Goal: Task Accomplishment & Management: Use online tool/utility

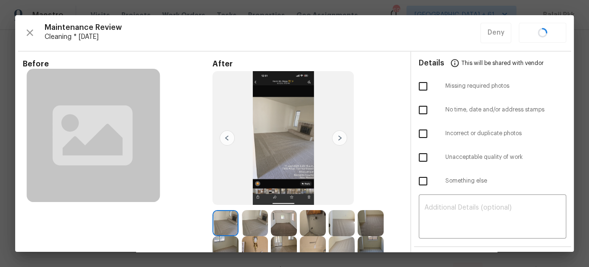
scroll to position [172, 0]
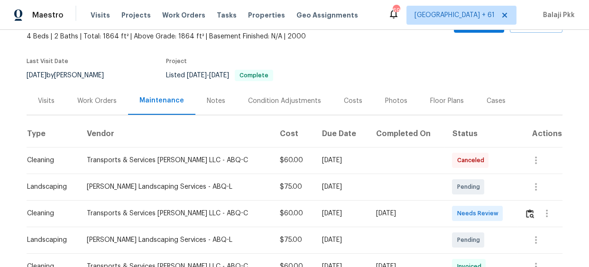
scroll to position [86, 0]
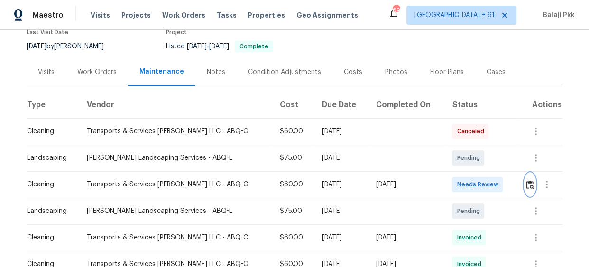
click at [526, 187] on img "button" at bounding box center [530, 184] width 8 height 9
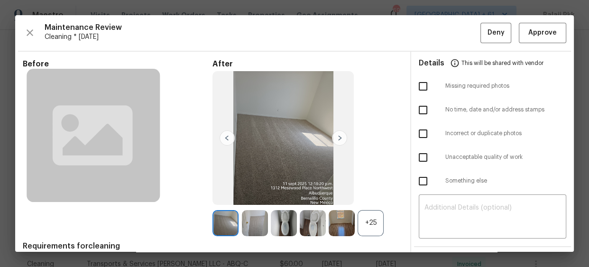
click at [375, 225] on div "+25" at bounding box center [370, 223] width 26 height 26
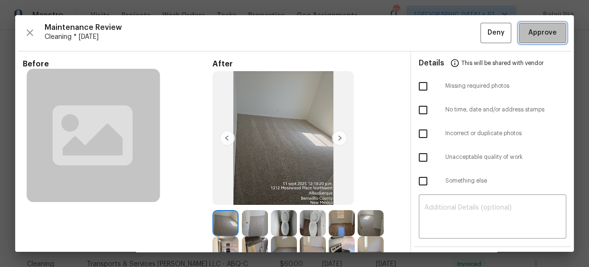
click at [528, 37] on span "Approve" at bounding box center [542, 33] width 28 height 12
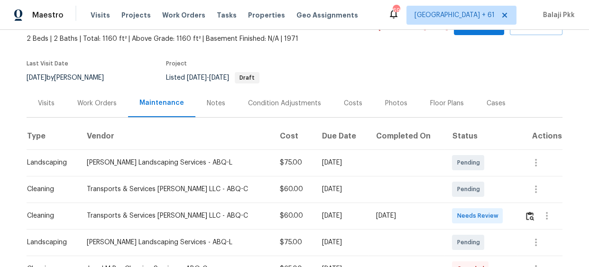
scroll to position [172, 0]
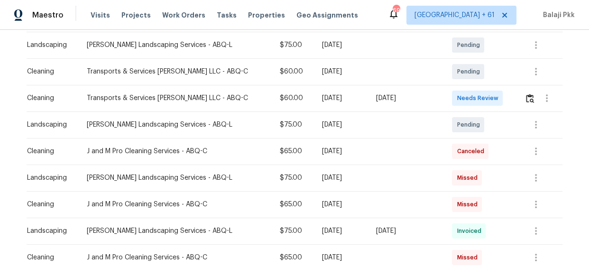
click at [517, 98] on td at bounding box center [539, 98] width 45 height 27
click at [526, 100] on img "button" at bounding box center [530, 98] width 8 height 9
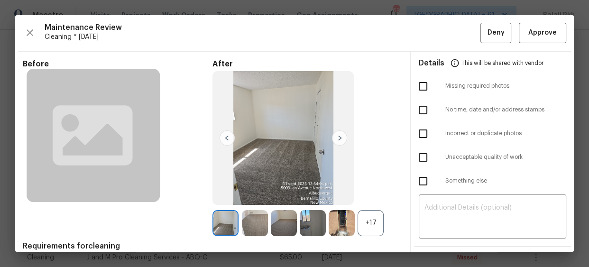
click at [373, 232] on div "+17" at bounding box center [370, 223] width 26 height 26
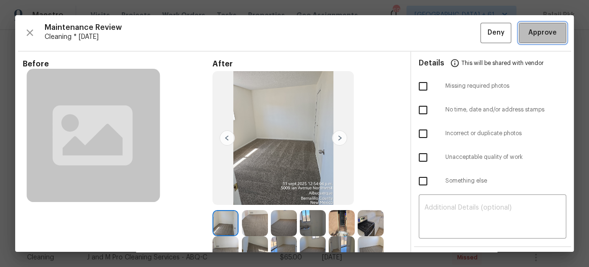
click at [528, 29] on span "Approve" at bounding box center [542, 33] width 28 height 12
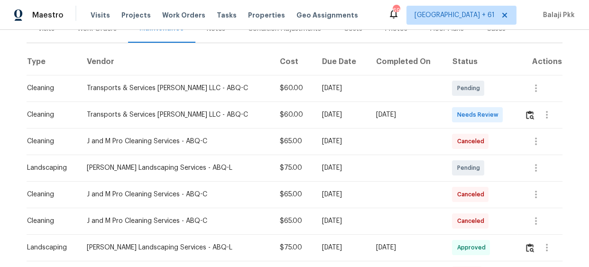
scroll to position [86, 0]
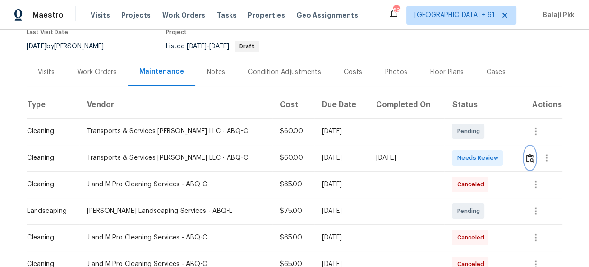
click at [524, 164] on button "button" at bounding box center [529, 157] width 11 height 23
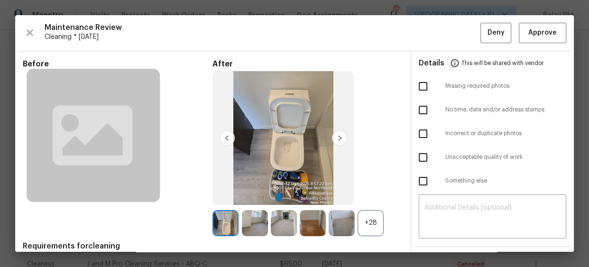
click at [357, 213] on div "+28" at bounding box center [370, 223] width 26 height 26
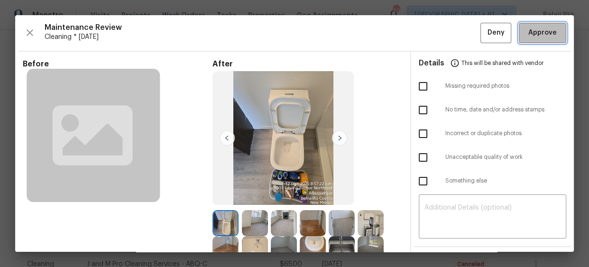
click at [522, 25] on button "Approve" at bounding box center [541, 33] width 47 height 20
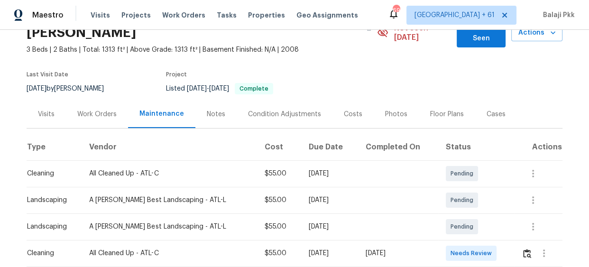
scroll to position [129, 0]
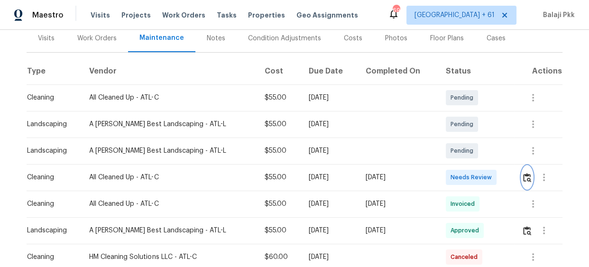
click at [523, 173] on img "button" at bounding box center [527, 177] width 8 height 9
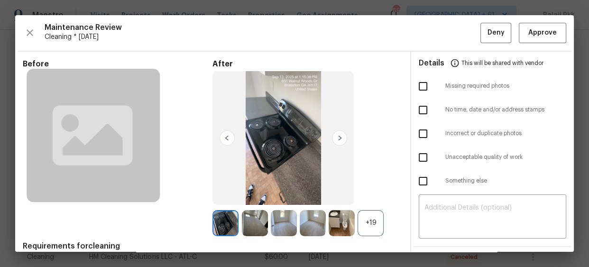
click at [362, 226] on div "+19" at bounding box center [370, 223] width 26 height 26
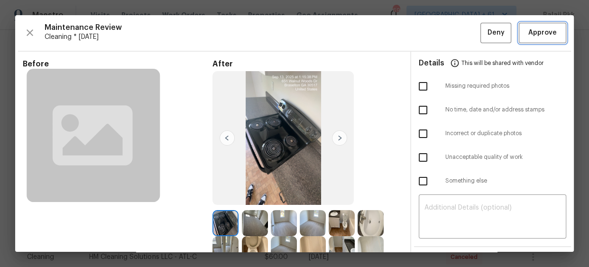
click at [538, 33] on span "Approve" at bounding box center [542, 33] width 28 height 12
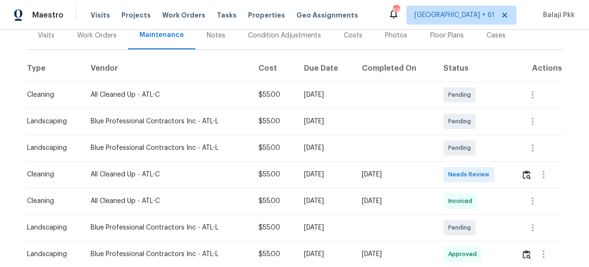
scroll to position [129, 0]
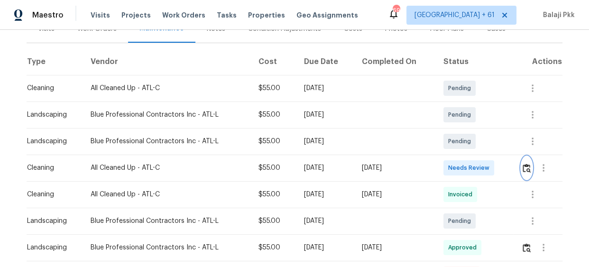
click at [522, 167] on img "button" at bounding box center [526, 167] width 8 height 9
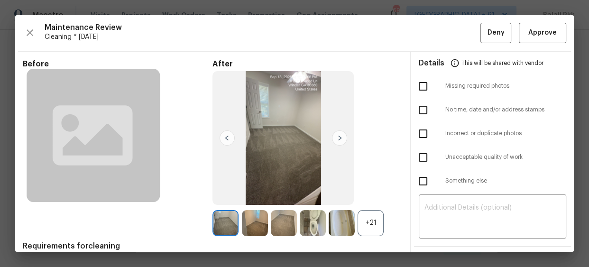
click at [363, 218] on div "+21" at bounding box center [370, 223] width 26 height 26
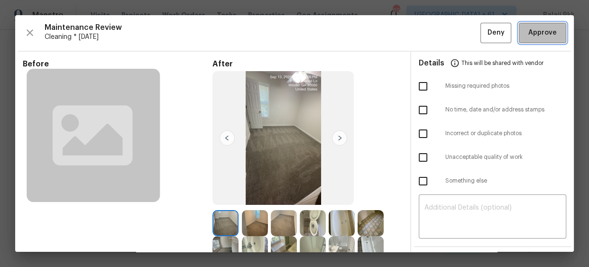
click at [540, 27] on span "Approve" at bounding box center [542, 33] width 28 height 12
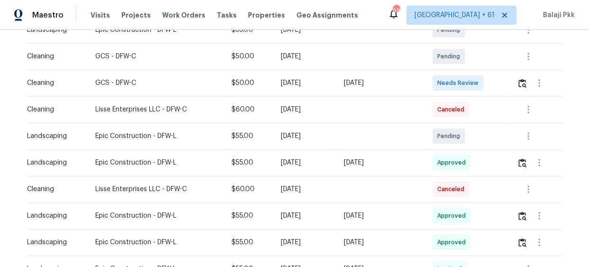
scroll to position [172, 0]
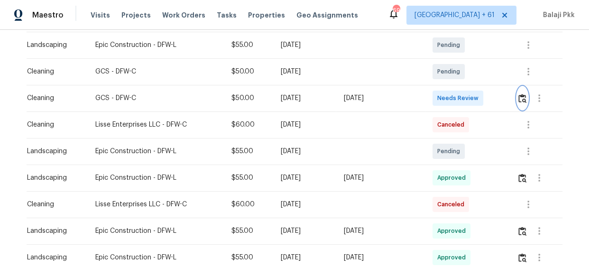
click at [524, 97] on img "button" at bounding box center [522, 98] width 8 height 9
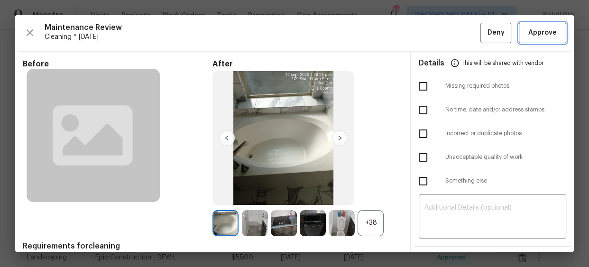
click at [536, 28] on span "Approve" at bounding box center [542, 33] width 28 height 12
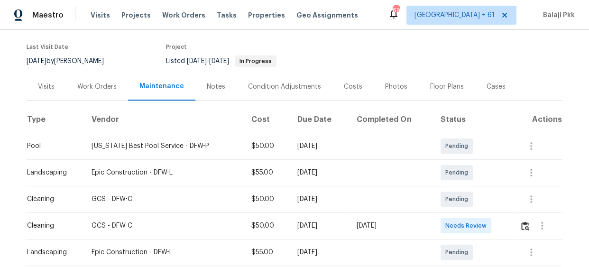
scroll to position [172, 0]
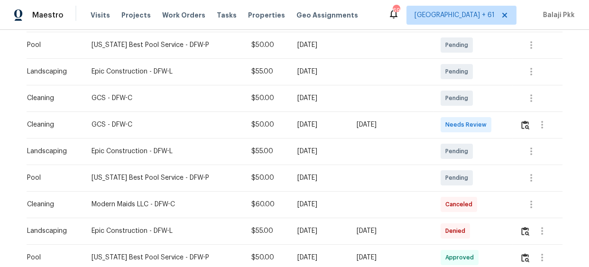
click at [515, 124] on td at bounding box center [537, 124] width 50 height 27
click at [521, 128] on img "button" at bounding box center [525, 124] width 8 height 9
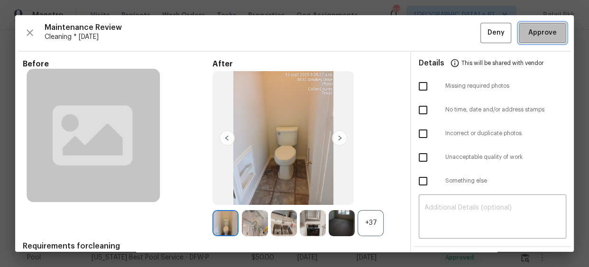
click at [538, 33] on span "Approve" at bounding box center [542, 33] width 28 height 12
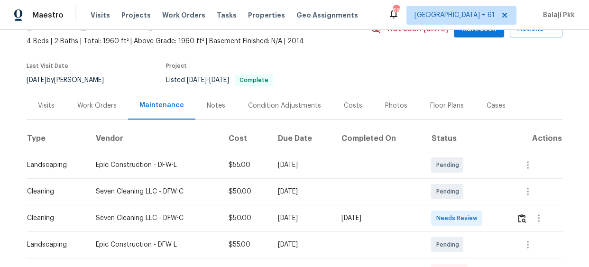
scroll to position [129, 0]
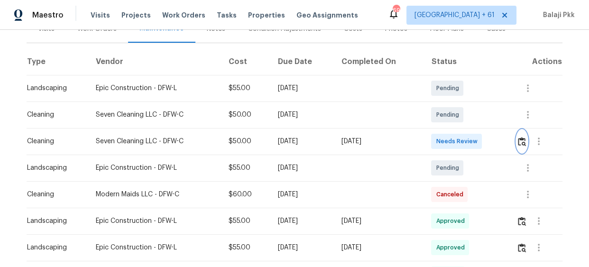
click at [519, 145] on button "button" at bounding box center [521, 141] width 11 height 23
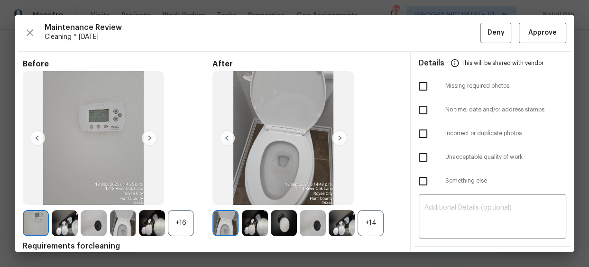
click at [363, 218] on div "+14" at bounding box center [370, 223] width 26 height 26
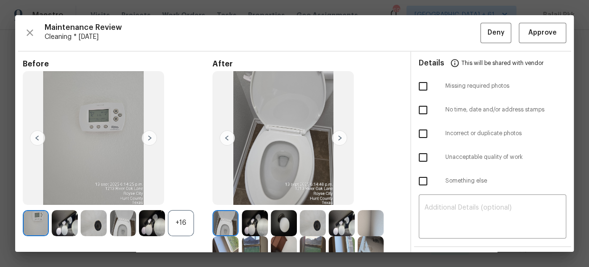
click at [182, 223] on div "+16" at bounding box center [181, 223] width 26 height 26
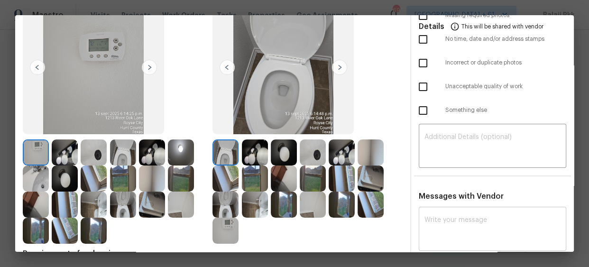
scroll to position [127, 0]
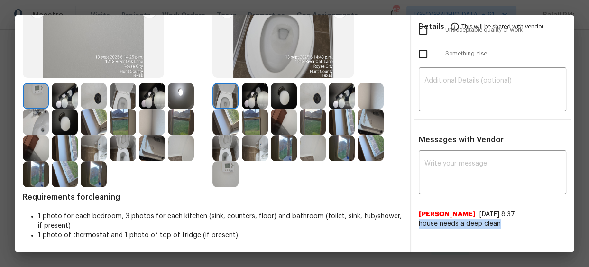
drag, startPoint x: 415, startPoint y: 222, endPoint x: 571, endPoint y: 234, distance: 156.4
click at [571, 234] on div "Maintenance Review Cleaning * [DATE] Deny Approve Before After Requirements for…" at bounding box center [294, 133] width 558 height 236
copy span "house needs a deep clean"
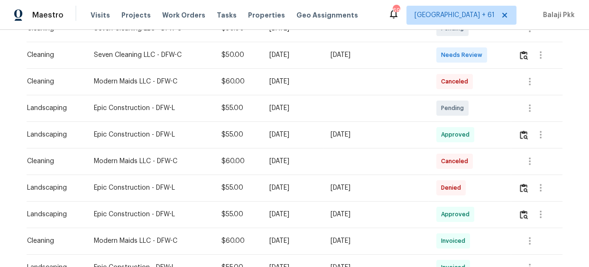
scroll to position [172, 0]
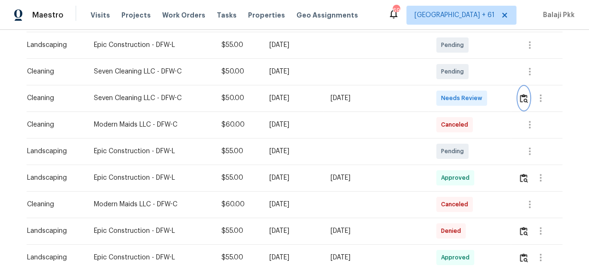
click at [519, 100] on img "button" at bounding box center [523, 98] width 8 height 9
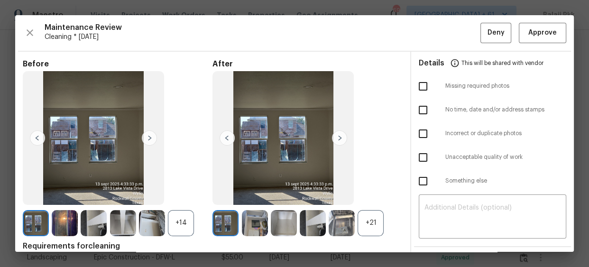
click at [370, 221] on div "+21" at bounding box center [370, 223] width 26 height 26
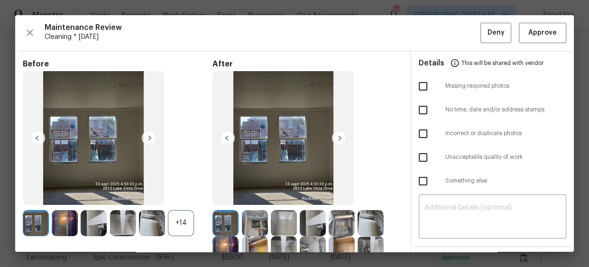
click at [188, 226] on div "+14" at bounding box center [181, 223] width 26 height 26
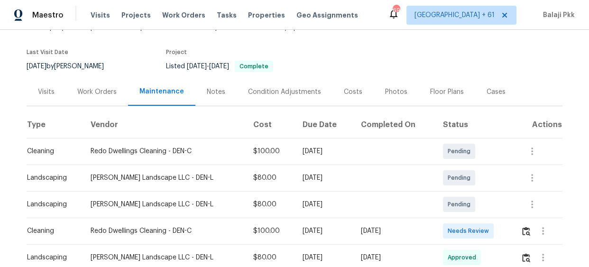
scroll to position [129, 0]
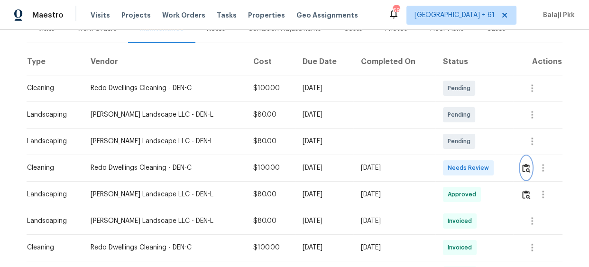
click at [522, 166] on img "button" at bounding box center [526, 167] width 8 height 9
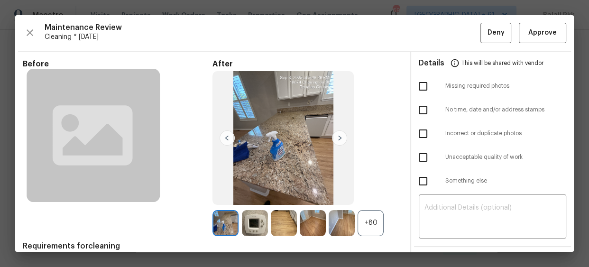
click at [370, 215] on div "+80" at bounding box center [370, 223] width 26 height 26
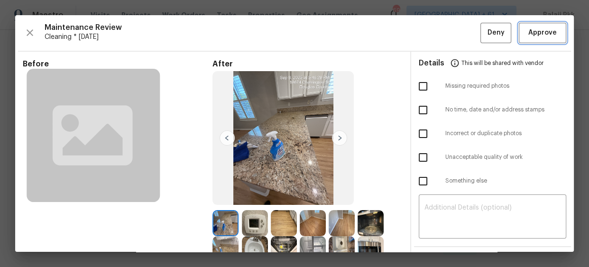
click at [528, 28] on span "Approve" at bounding box center [542, 33] width 28 height 12
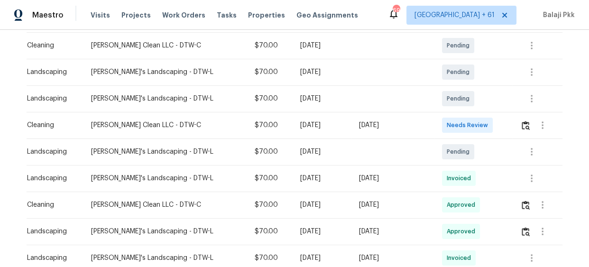
scroll to position [172, 0]
click at [521, 123] on img "button" at bounding box center [525, 124] width 8 height 9
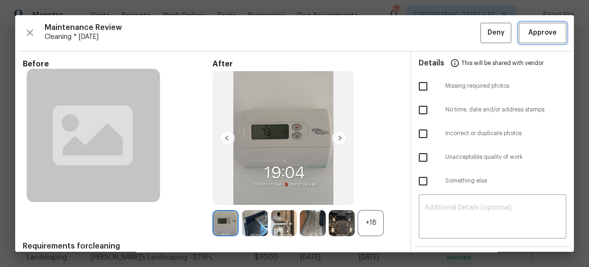
click at [534, 34] on span "Approve" at bounding box center [542, 33] width 28 height 12
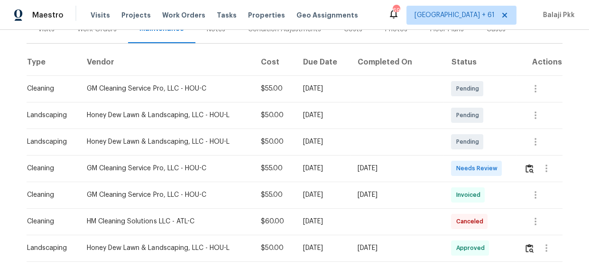
scroll to position [129, 0]
click at [525, 169] on img "button" at bounding box center [529, 167] width 8 height 9
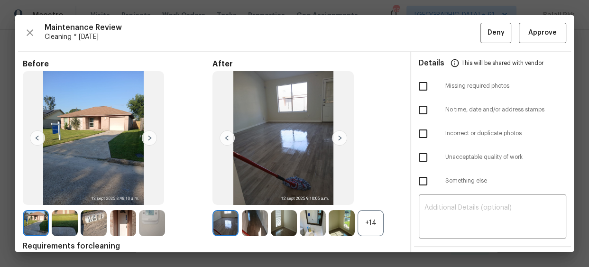
click at [376, 223] on div "+14" at bounding box center [370, 223] width 26 height 26
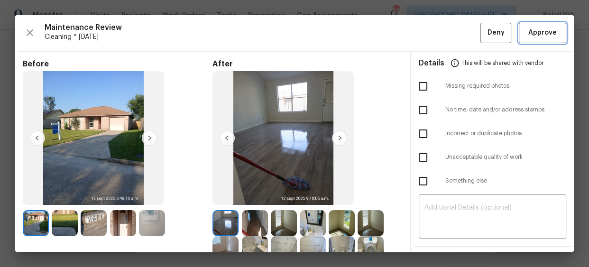
click at [539, 33] on span "Approve" at bounding box center [542, 33] width 28 height 12
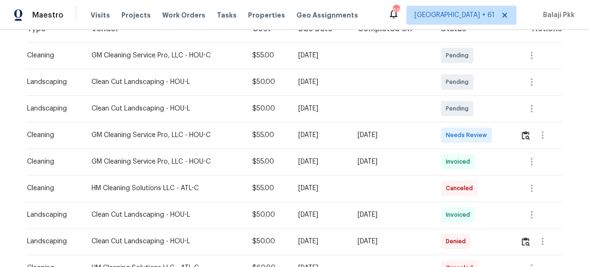
scroll to position [172, 0]
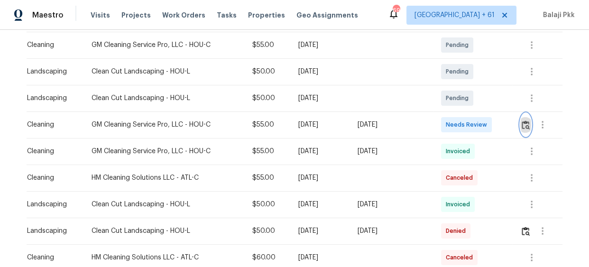
click at [526, 116] on button "button" at bounding box center [525, 124] width 11 height 23
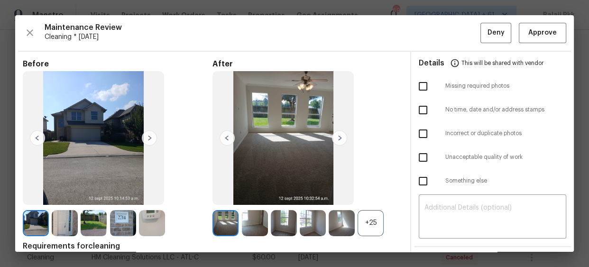
click at [372, 214] on div "+25" at bounding box center [370, 223] width 26 height 26
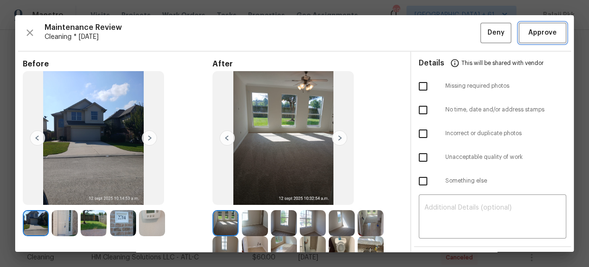
click at [528, 29] on span "Approve" at bounding box center [542, 33] width 28 height 12
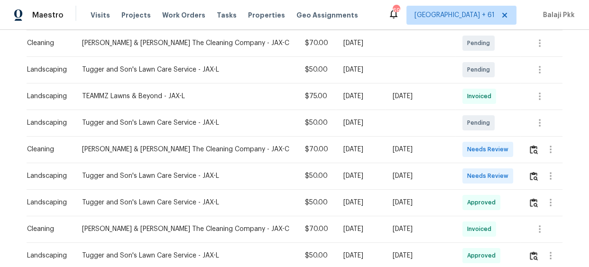
scroll to position [172, 0]
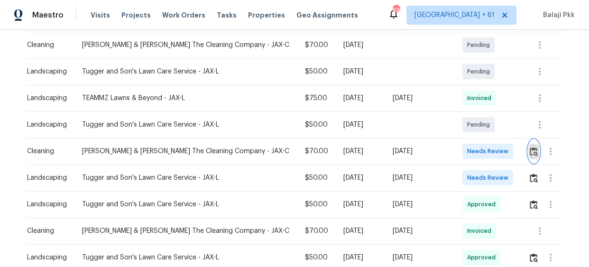
click at [530, 157] on button "button" at bounding box center [533, 151] width 11 height 23
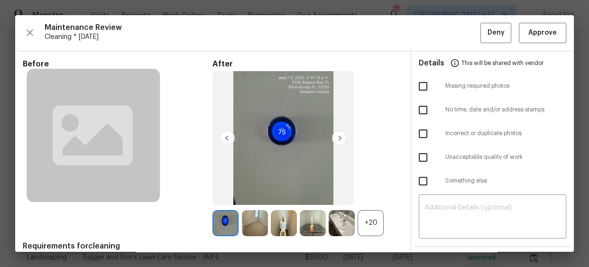
click at [373, 216] on div "+20" at bounding box center [370, 223] width 26 height 26
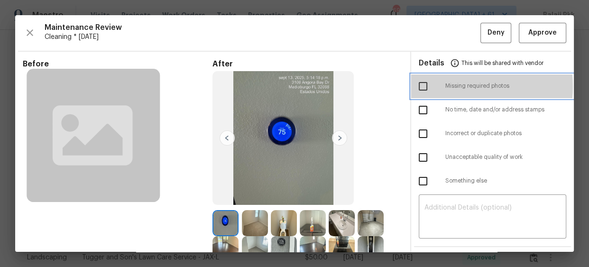
click at [445, 86] on span "Missing required photos" at bounding box center [505, 86] width 121 height 8
checkbox input "true"
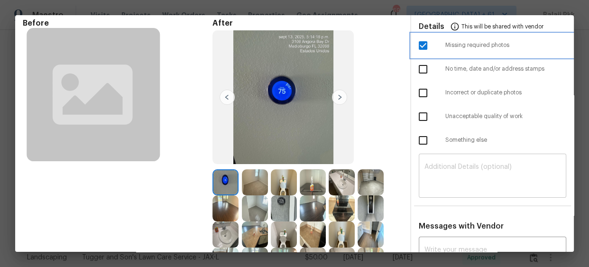
scroll to position [86, 0]
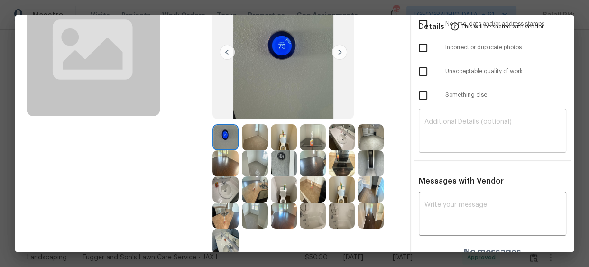
click at [475, 140] on textarea at bounding box center [492, 131] width 136 height 27
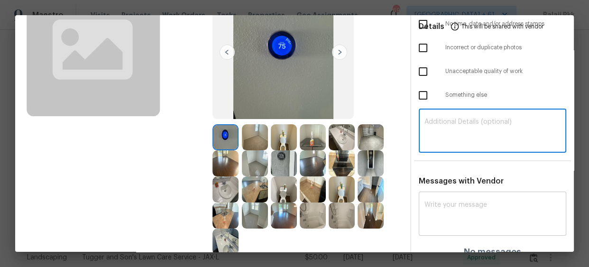
paste textarea "Maintenance Audit Team: Hello! Unfortunately, this Cleaning visit completed on …"
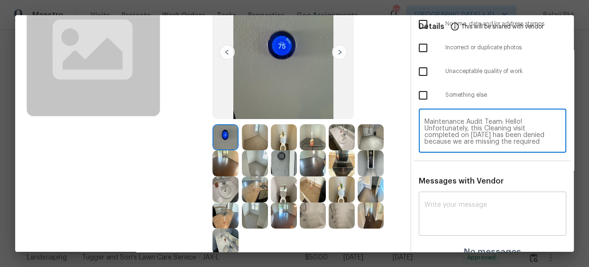
scroll to position [92, 0]
type textarea "Maintenance Audit Team: Hello! Unfortunately, this Cleaning visit completed on …"
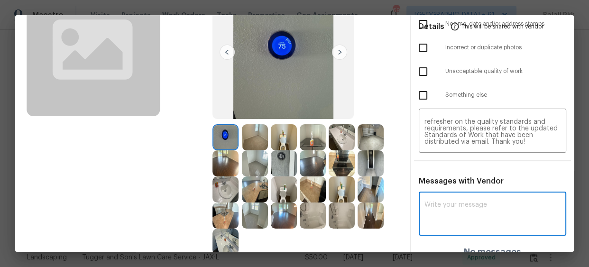
click at [478, 208] on textarea at bounding box center [492, 214] width 136 height 27
paste textarea "Maintenance Audit Team: Hello! Unfortunately, this Cleaning visit completed on …"
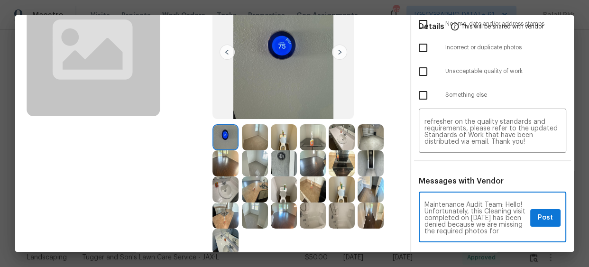
scroll to position [133, 0]
type textarea "Maintenance Audit Team: Hello! Unfortunately, this Cleaning visit completed on …"
click at [540, 217] on span "Post" at bounding box center [544, 218] width 15 height 12
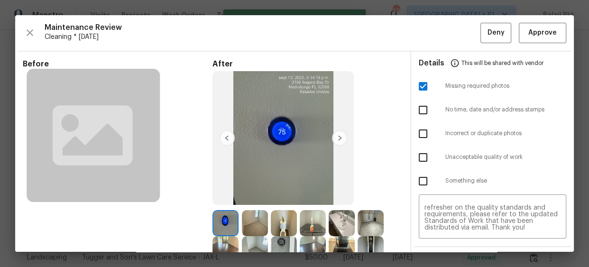
scroll to position [0, 0]
click at [491, 31] on span "Deny" at bounding box center [495, 33] width 17 height 12
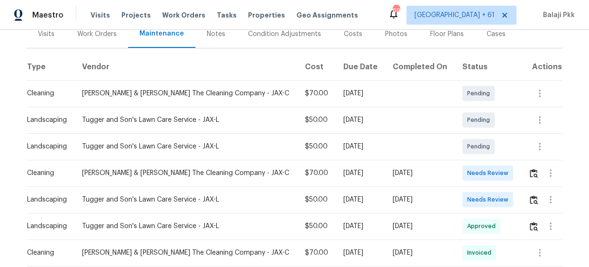
scroll to position [129, 0]
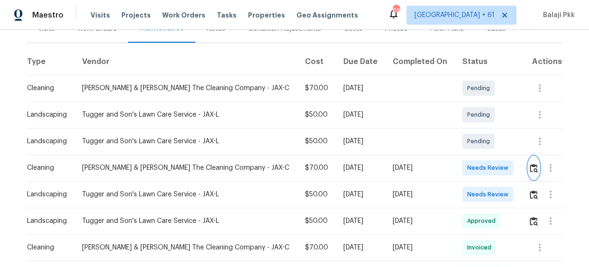
click at [532, 168] on img "button" at bounding box center [533, 167] width 8 height 9
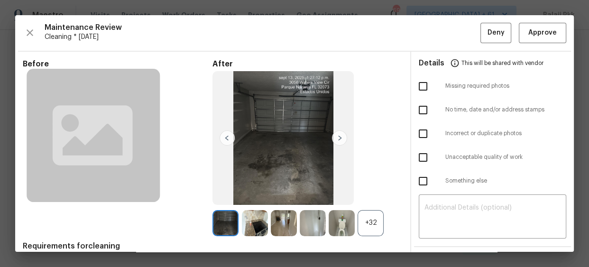
click at [373, 224] on div "+32" at bounding box center [370, 223] width 26 height 26
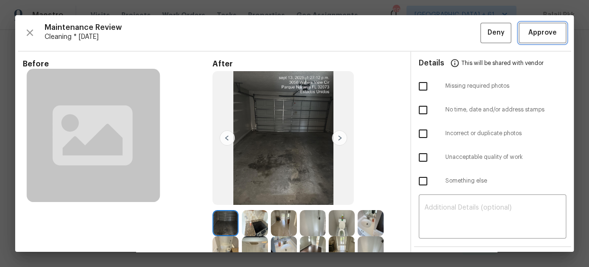
click at [542, 36] on span "Approve" at bounding box center [542, 33] width 28 height 12
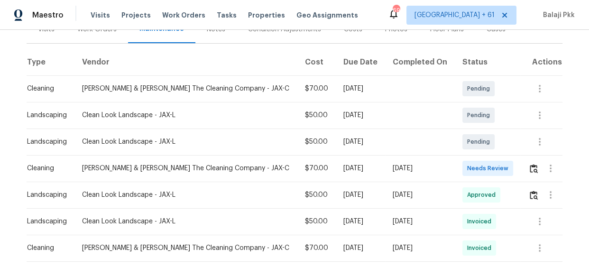
scroll to position [129, 0]
click at [529, 174] on button "button" at bounding box center [533, 167] width 11 height 23
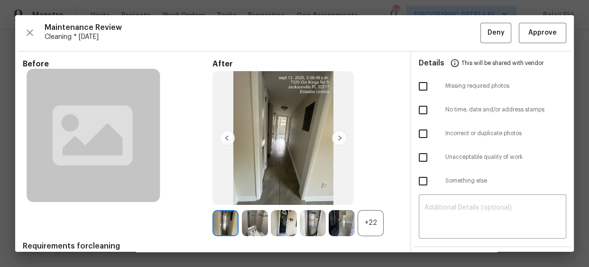
click at [374, 222] on div "+22" at bounding box center [370, 223] width 26 height 26
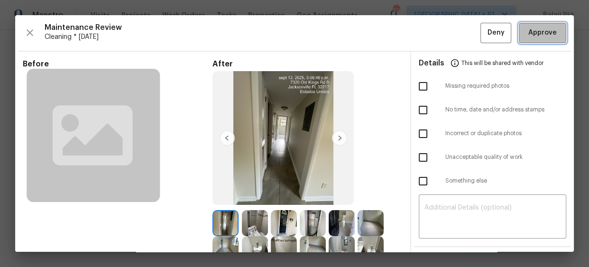
click at [528, 27] on span "Approve" at bounding box center [542, 33] width 28 height 12
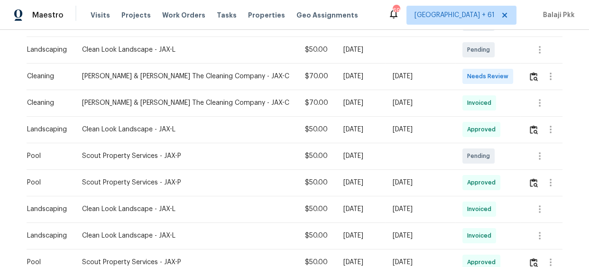
scroll to position [258, 0]
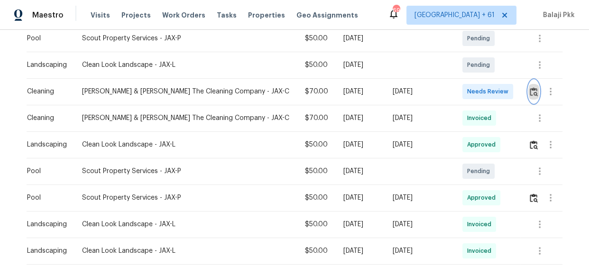
click at [528, 85] on button "button" at bounding box center [533, 91] width 11 height 23
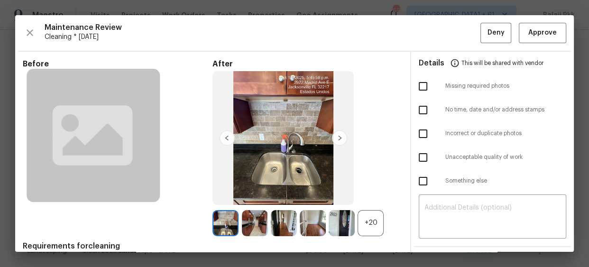
click at [373, 226] on div "+20" at bounding box center [370, 223] width 26 height 26
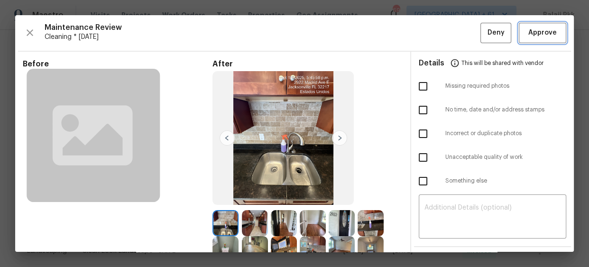
click at [531, 33] on span "Approve" at bounding box center [542, 33] width 28 height 12
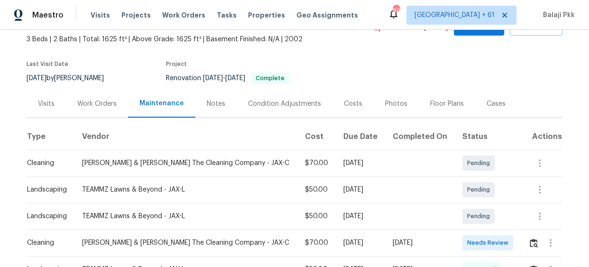
scroll to position [129, 0]
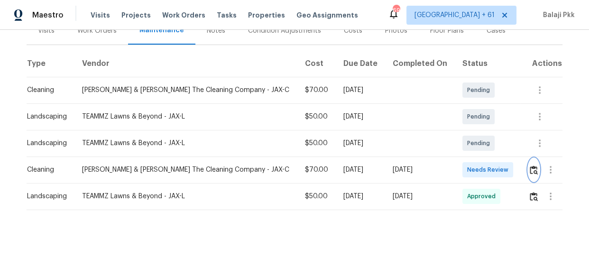
click at [529, 170] on img "button" at bounding box center [533, 169] width 8 height 9
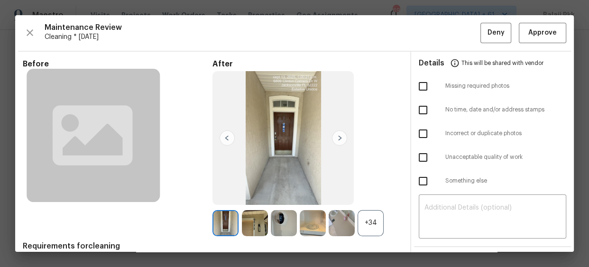
click at [374, 227] on div "+34" at bounding box center [370, 223] width 26 height 26
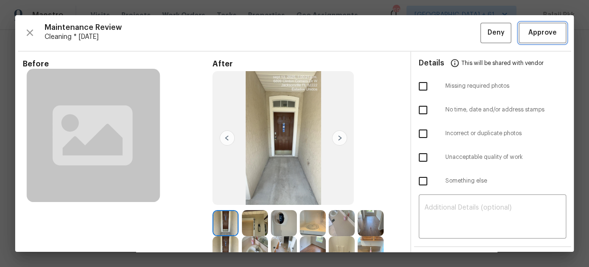
click at [535, 29] on span "Approve" at bounding box center [542, 33] width 28 height 12
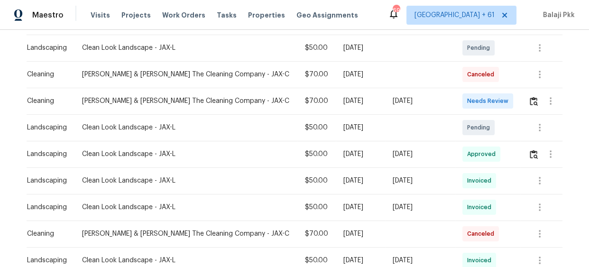
scroll to position [172, 0]
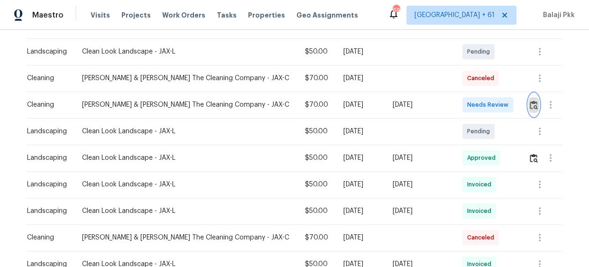
click at [528, 93] on button "button" at bounding box center [533, 104] width 11 height 23
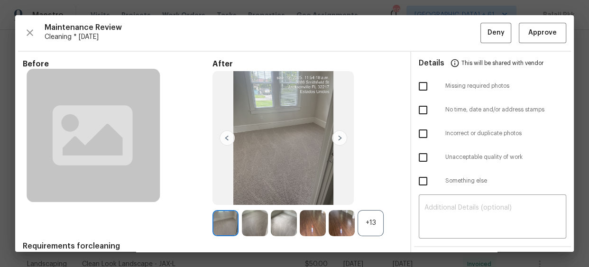
click at [377, 228] on div "+13" at bounding box center [370, 223] width 26 height 26
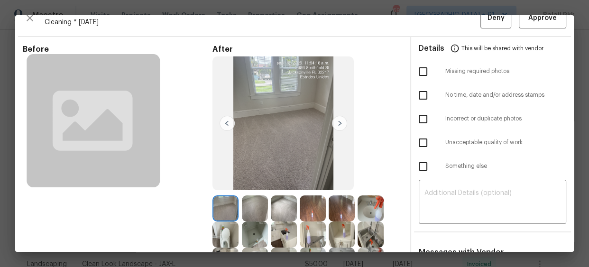
scroll to position [0, 0]
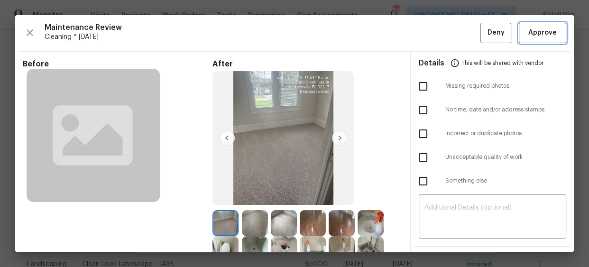
click at [553, 34] on button "Approve" at bounding box center [541, 33] width 47 height 20
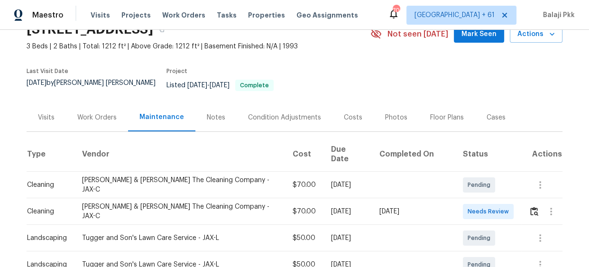
scroll to position [43, 0]
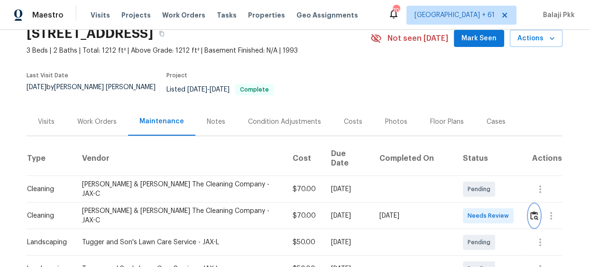
click at [530, 211] on img "button" at bounding box center [534, 215] width 8 height 9
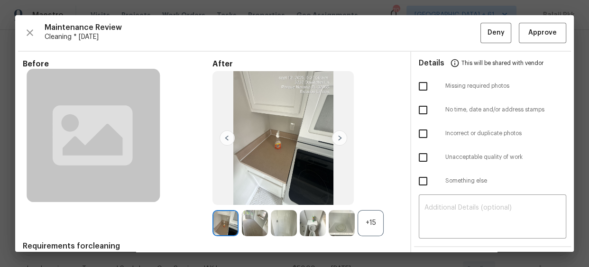
click at [503, 30] on div "Maintenance Review Cleaning * [DATE] Deny Approve" at bounding box center [294, 33] width 543 height 20
click at [526, 31] on span "Approve" at bounding box center [542, 33] width 32 height 12
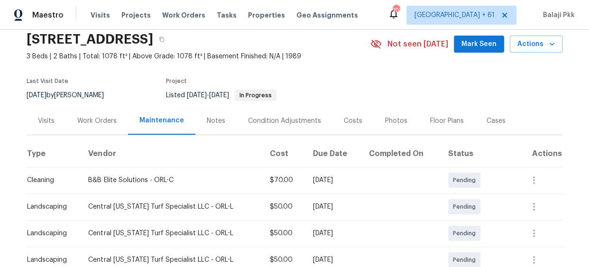
scroll to position [86, 0]
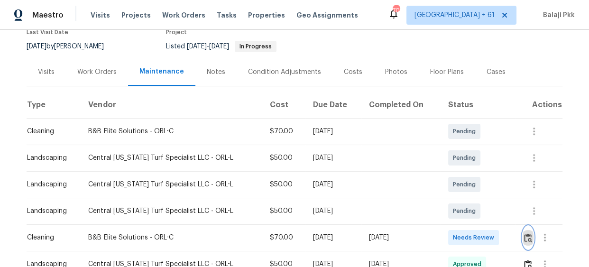
click at [524, 240] on img "button" at bounding box center [528, 237] width 8 height 9
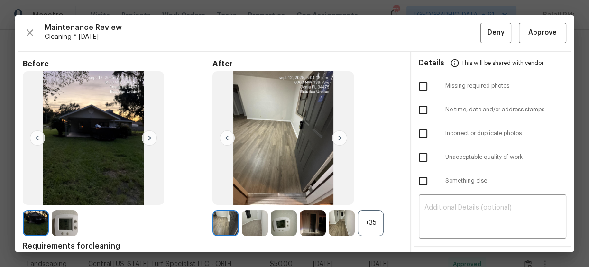
click at [369, 227] on div "+35" at bounding box center [370, 223] width 26 height 26
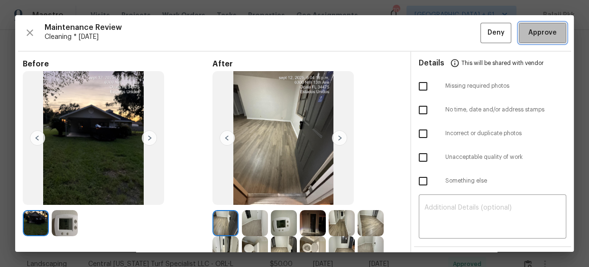
click at [540, 29] on span "Approve" at bounding box center [542, 33] width 28 height 12
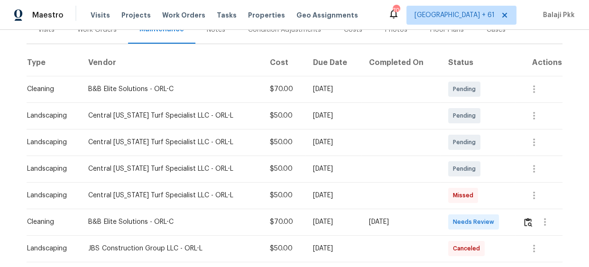
scroll to position [129, 0]
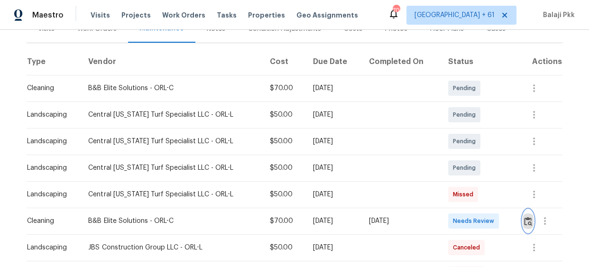
click at [525, 223] on img "button" at bounding box center [528, 221] width 8 height 9
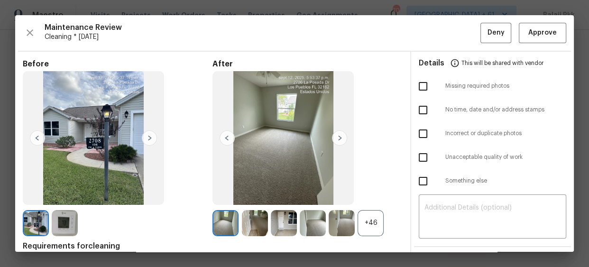
click at [374, 218] on div "+46" at bounding box center [370, 223] width 26 height 26
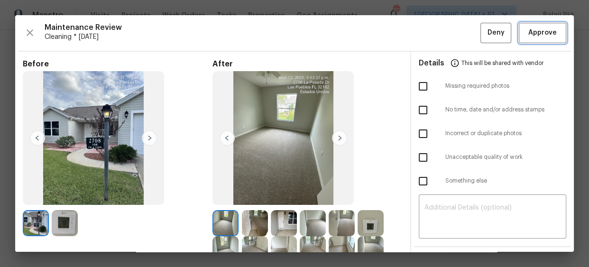
click at [531, 31] on span "Approve" at bounding box center [542, 33] width 28 height 12
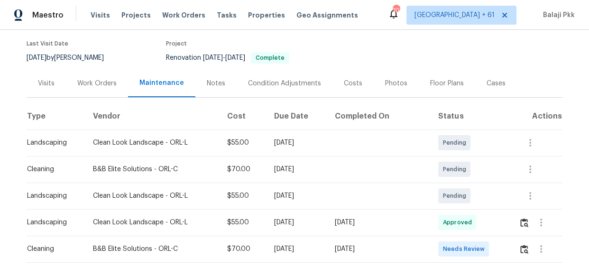
scroll to position [215, 0]
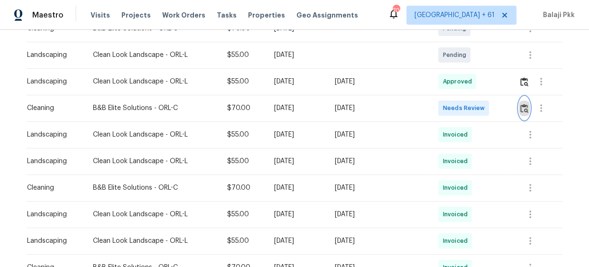
click at [522, 107] on img "button" at bounding box center [524, 108] width 8 height 9
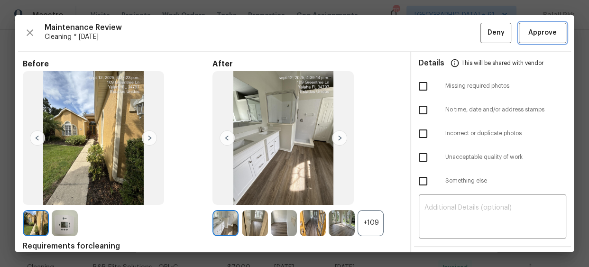
click at [528, 31] on span "Approve" at bounding box center [542, 33] width 28 height 12
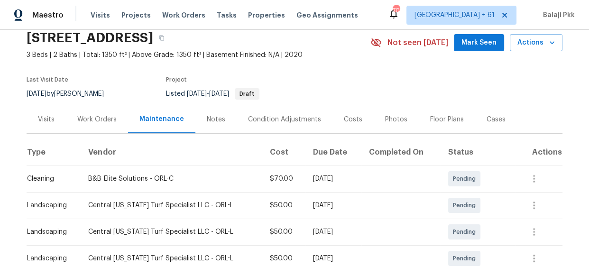
scroll to position [129, 0]
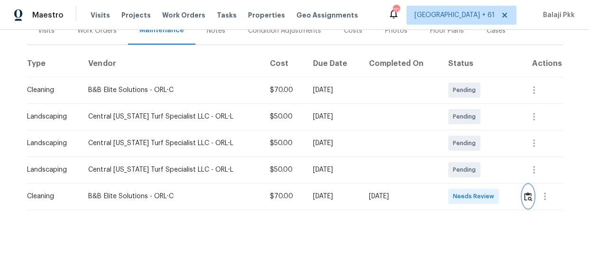
click at [526, 194] on img "button" at bounding box center [528, 196] width 8 height 9
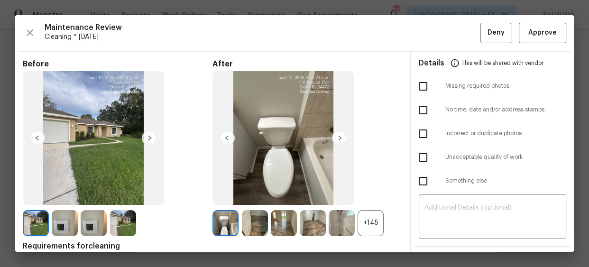
click at [368, 218] on div "+145" at bounding box center [370, 223] width 26 height 26
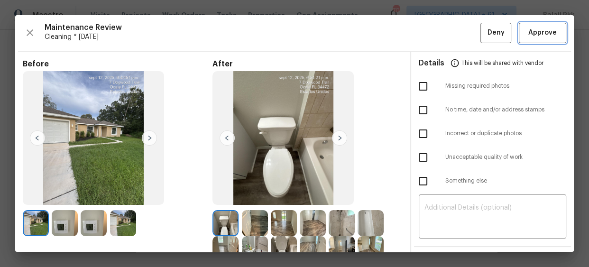
click at [533, 33] on span "Approve" at bounding box center [542, 33] width 28 height 12
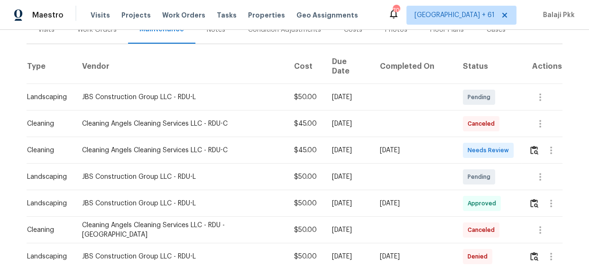
scroll to position [129, 0]
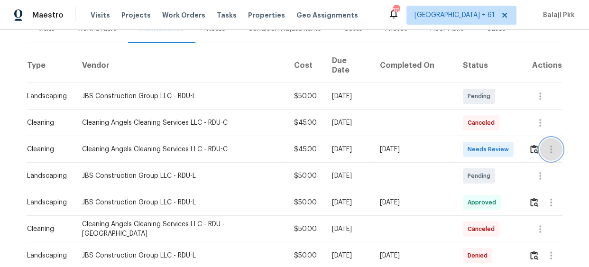
click at [539, 139] on button "button" at bounding box center [550, 149] width 23 height 23
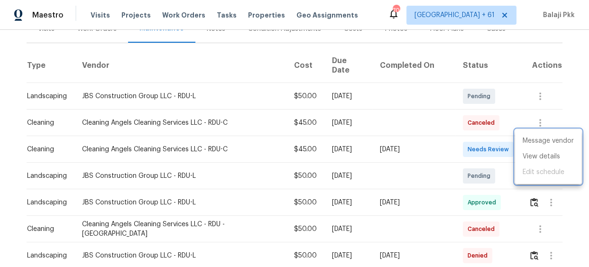
click at [507, 94] on div at bounding box center [294, 133] width 589 height 267
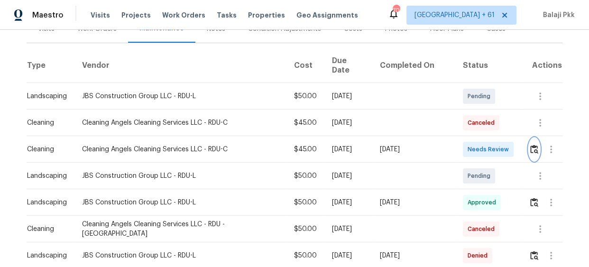
click at [530, 145] on img "button" at bounding box center [534, 149] width 8 height 9
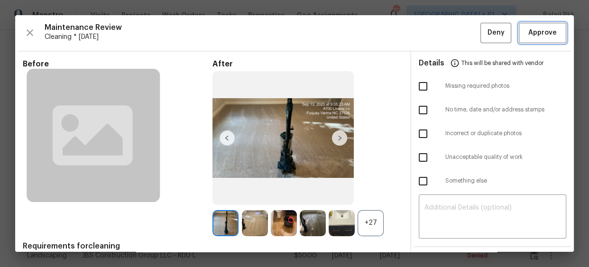
click at [526, 30] on span "Approve" at bounding box center [542, 33] width 32 height 12
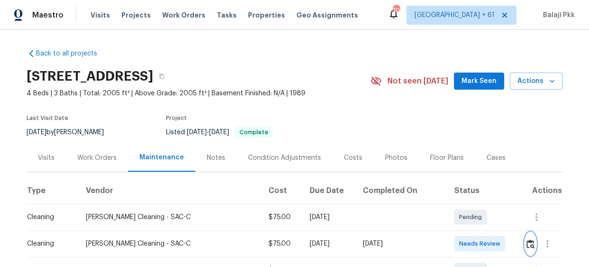
click at [526, 241] on img "button" at bounding box center [530, 243] width 8 height 9
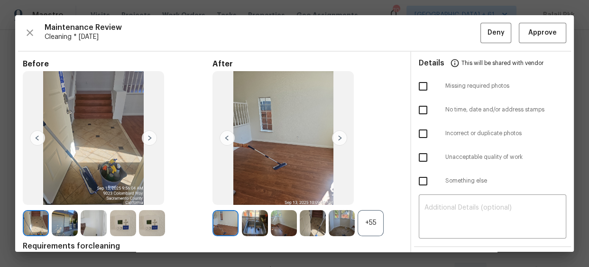
click at [388, 218] on div "+55" at bounding box center [307, 223] width 190 height 26
click at [372, 223] on div "+55" at bounding box center [370, 223] width 26 height 26
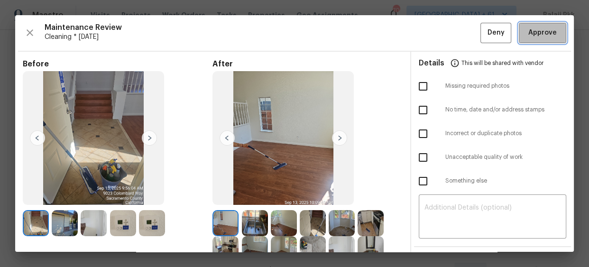
click at [529, 29] on span "Approve" at bounding box center [542, 33] width 28 height 12
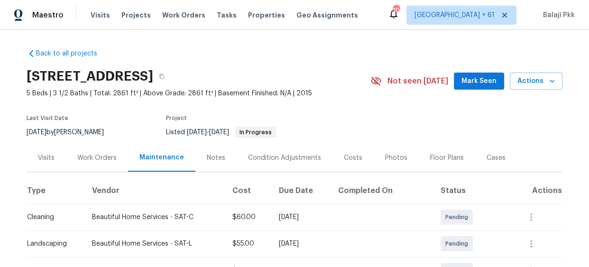
scroll to position [86, 0]
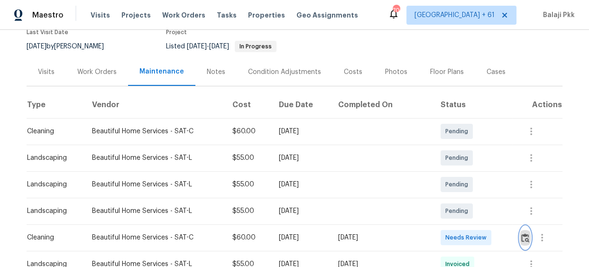
click at [523, 236] on img "button" at bounding box center [525, 237] width 8 height 9
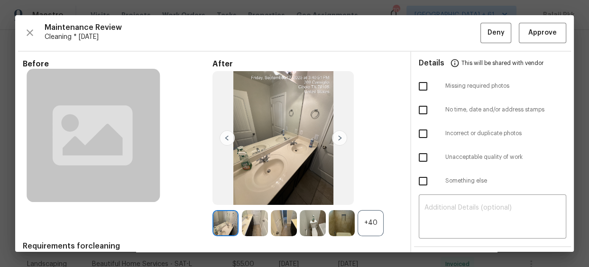
click at [364, 224] on div "+40" at bounding box center [370, 223] width 26 height 26
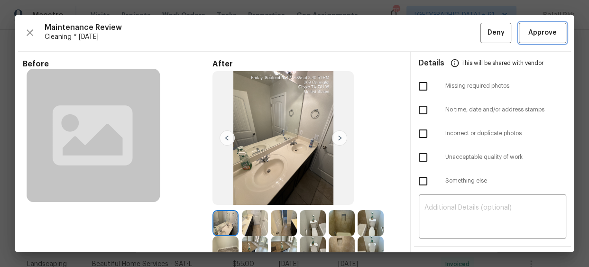
click at [530, 29] on span "Approve" at bounding box center [542, 33] width 28 height 12
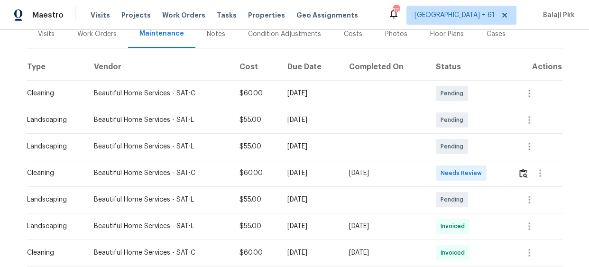
scroll to position [129, 0]
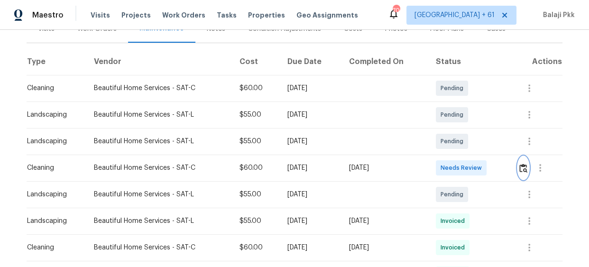
click at [523, 171] on img "button" at bounding box center [523, 167] width 8 height 9
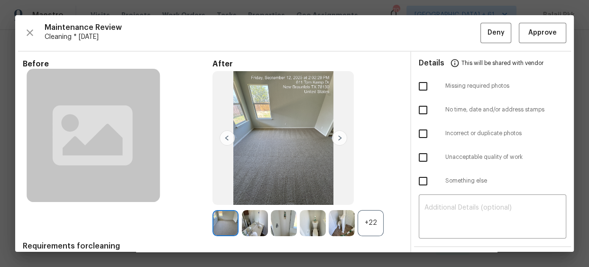
click at [361, 221] on div "+22" at bounding box center [370, 223] width 26 height 26
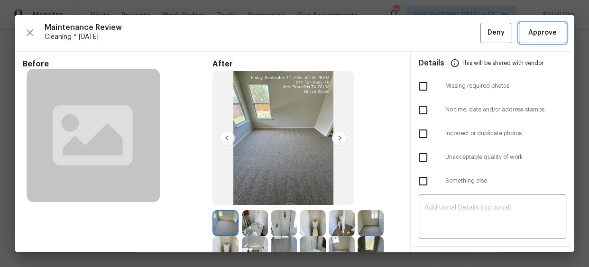
click at [518, 30] on button "Approve" at bounding box center [541, 33] width 47 height 20
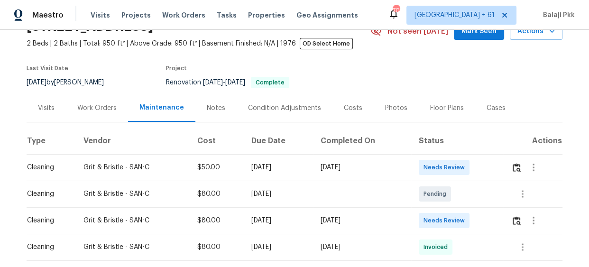
scroll to position [65, 0]
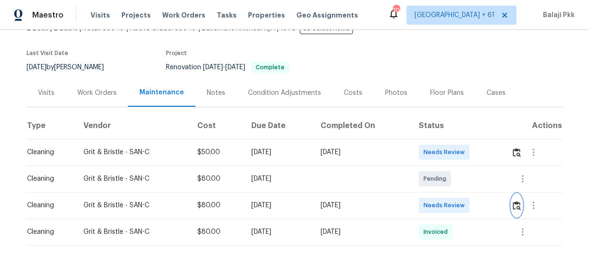
click at [517, 202] on img "button" at bounding box center [516, 205] width 8 height 9
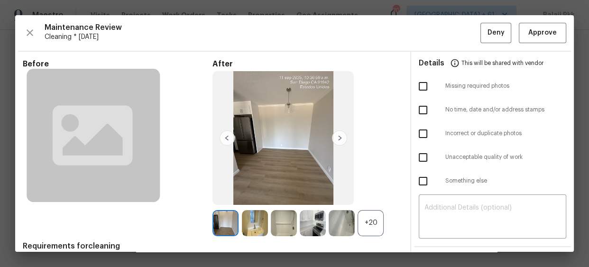
click at [363, 218] on div "+20" at bounding box center [370, 223] width 26 height 26
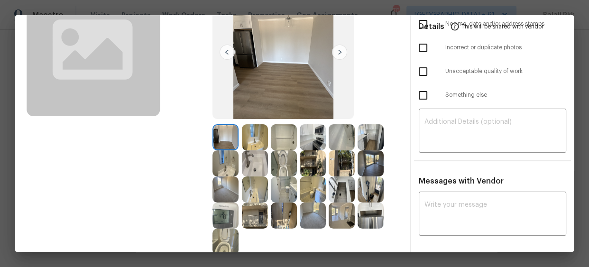
scroll to position [0, 0]
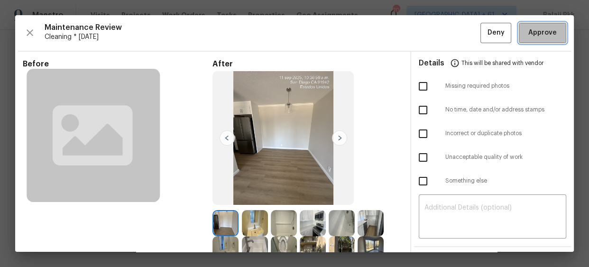
click at [538, 37] on span "Approve" at bounding box center [542, 33] width 28 height 12
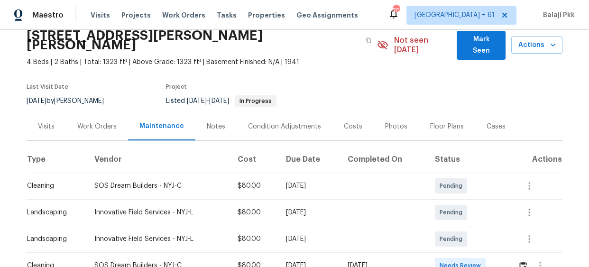
scroll to position [86, 0]
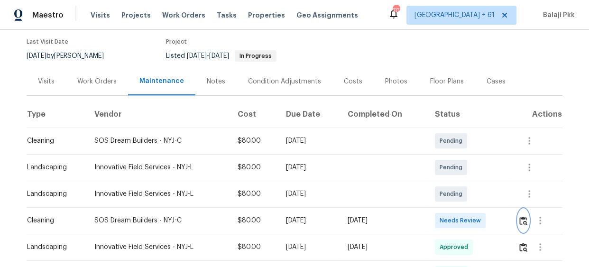
click at [519, 216] on img "button" at bounding box center [523, 220] width 8 height 9
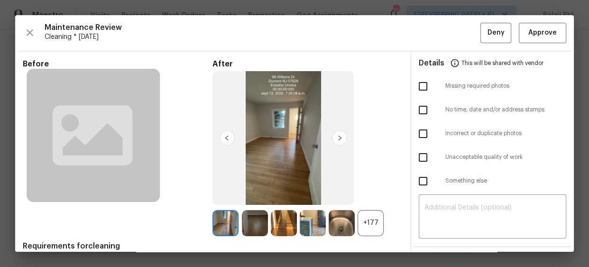
click at [368, 218] on div "+177" at bounding box center [370, 223] width 26 height 26
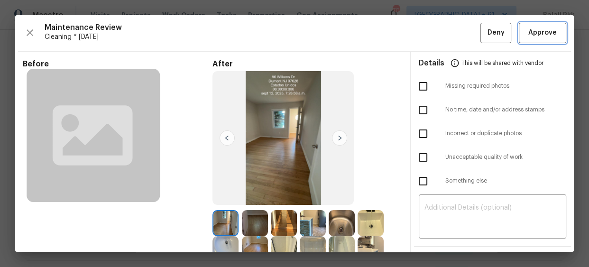
click at [537, 33] on span "Approve" at bounding box center [542, 33] width 28 height 12
